Goal: Task Accomplishment & Management: Manage account settings

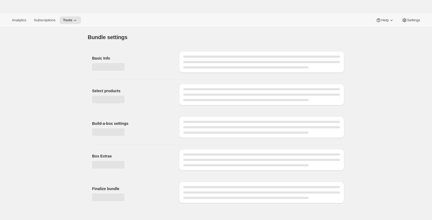
type input "Wine Club"
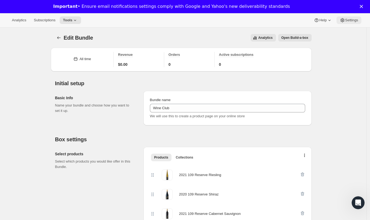
click at [345, 21] on span "Settings" at bounding box center [351, 20] width 13 height 4
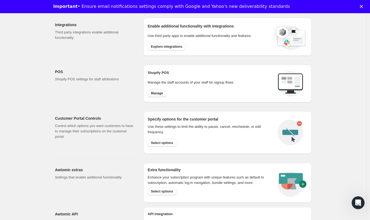
scroll to position [225, 0]
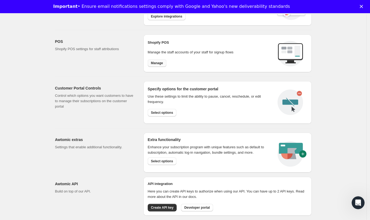
click at [155, 64] on span "Manage" at bounding box center [157, 63] width 12 height 4
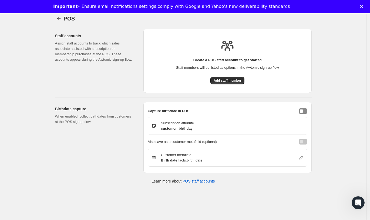
scroll to position [21, 0]
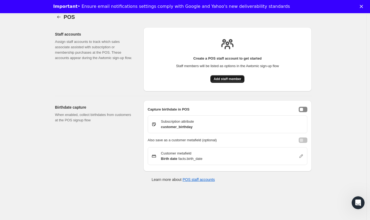
click at [231, 78] on span "Add staff member" at bounding box center [228, 79] width 28 height 4
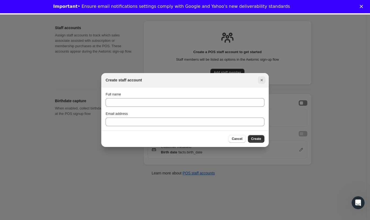
click at [261, 79] on icon "Close" at bounding box center [261, 80] width 5 height 5
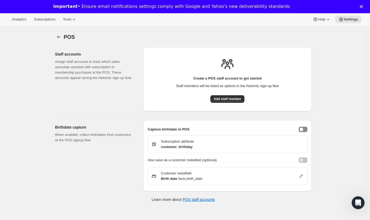
scroll to position [0, 0]
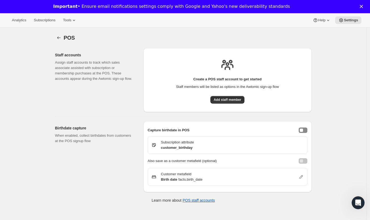
click at [238, 104] on div "Add staff member" at bounding box center [227, 102] width 34 height 12
click at [238, 95] on div "Create a POS staff account to get started Staff members will be listed as optio…" at bounding box center [228, 80] width 160 height 56
click at [237, 100] on span "Add staff member" at bounding box center [228, 100] width 28 height 4
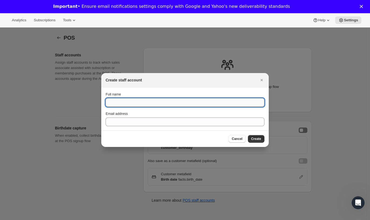
click at [213, 100] on input "Full name" at bounding box center [185, 102] width 159 height 9
click at [128, 102] on input "Full name" at bounding box center [185, 102] width 159 height 9
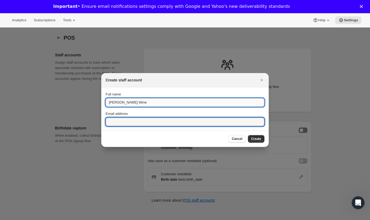
click at [143, 104] on input "Paulett Wine" at bounding box center [185, 102] width 159 height 9
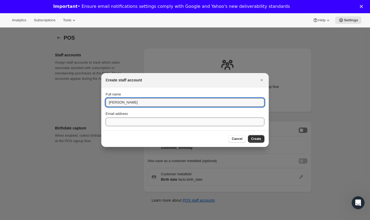
type input "Paulett Wines"
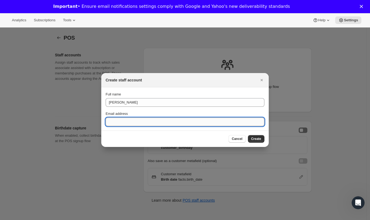
click at [143, 118] on input "Email address" at bounding box center [185, 122] width 159 height 9
type input "sales@paulettwines.com.au"
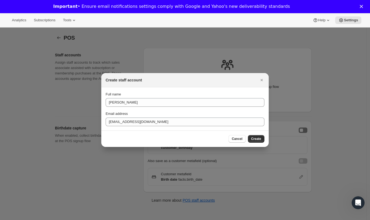
click at [257, 134] on div "Cancel Create" at bounding box center [184, 139] width 167 height 16
click at [257, 137] on button "Create" at bounding box center [256, 139] width 16 height 8
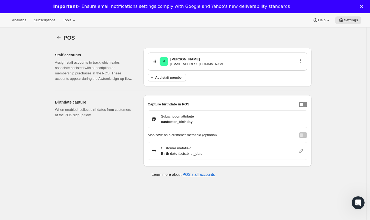
click at [301, 59] on icon "button" at bounding box center [300, 59] width 1 height 1
click at [301, 72] on span "Edit" at bounding box center [300, 71] width 6 height 4
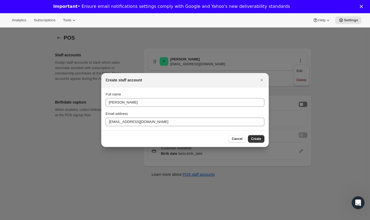
click at [255, 141] on span "Create" at bounding box center [256, 139] width 10 height 4
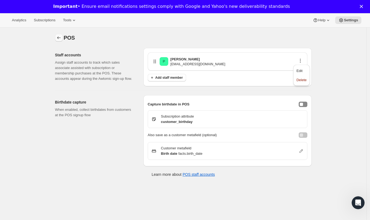
click at [59, 38] on icon "Settings" at bounding box center [59, 37] width 4 height 3
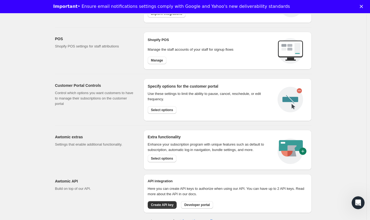
scroll to position [226, 0]
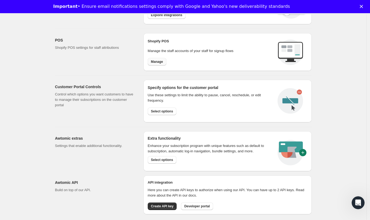
click at [155, 60] on span "Manage" at bounding box center [157, 62] width 12 height 4
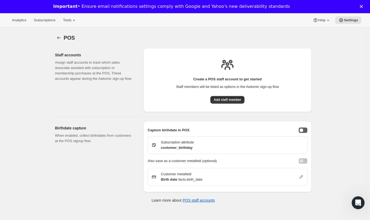
click at [306, 131] on button "enableBirthdayCapture" at bounding box center [303, 130] width 9 height 5
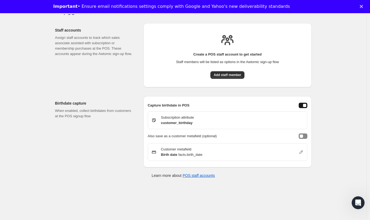
scroll to position [28, 0]
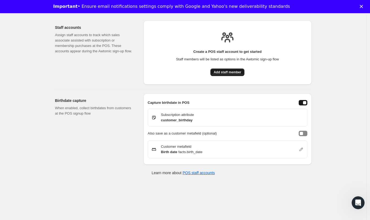
click at [227, 70] on span "Add staff member" at bounding box center [228, 72] width 28 height 4
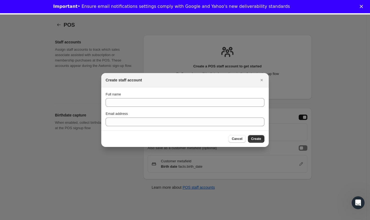
scroll to position [14, 0]
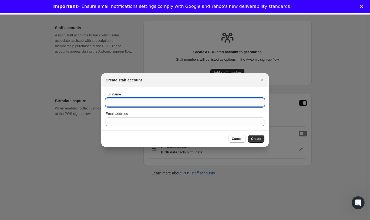
click at [169, 102] on input "Full name" at bounding box center [185, 102] width 159 height 9
type input "Paulett Wines"
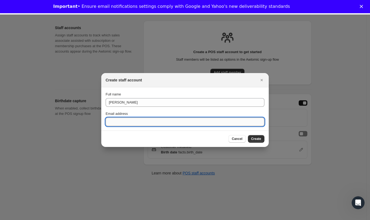
click at [160, 126] on input "Email address" at bounding box center [185, 122] width 159 height 9
type input "sales@paulettwines.com.au"
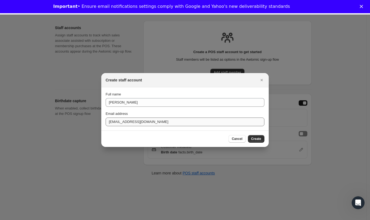
click at [253, 139] on span "Create" at bounding box center [256, 139] width 10 height 4
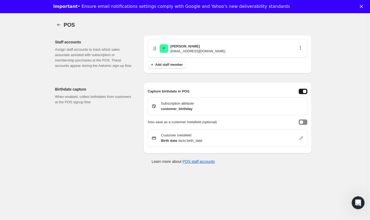
scroll to position [0, 0]
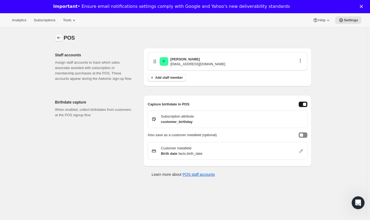
click at [58, 39] on icon "Settings" at bounding box center [58, 37] width 5 height 5
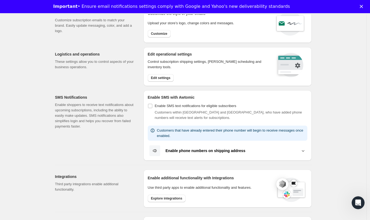
scroll to position [168, 0]
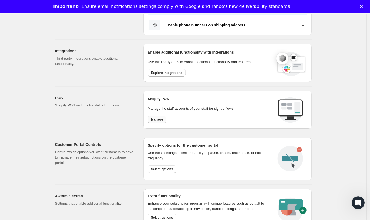
click at [162, 118] on span "Manage" at bounding box center [157, 120] width 12 height 4
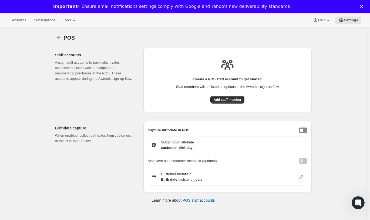
click at [119, 121] on div "Birthdate capture When enabled, collect birthdates from customers at the POS si…" at bounding box center [97, 156] width 84 height 71
click at [60, 36] on icon "Settings" at bounding box center [58, 37] width 5 height 5
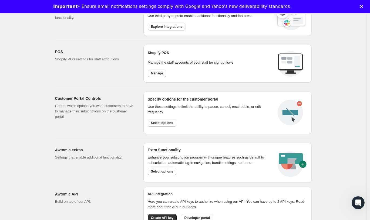
scroll to position [236, 0]
